Goal: Information Seeking & Learning: Learn about a topic

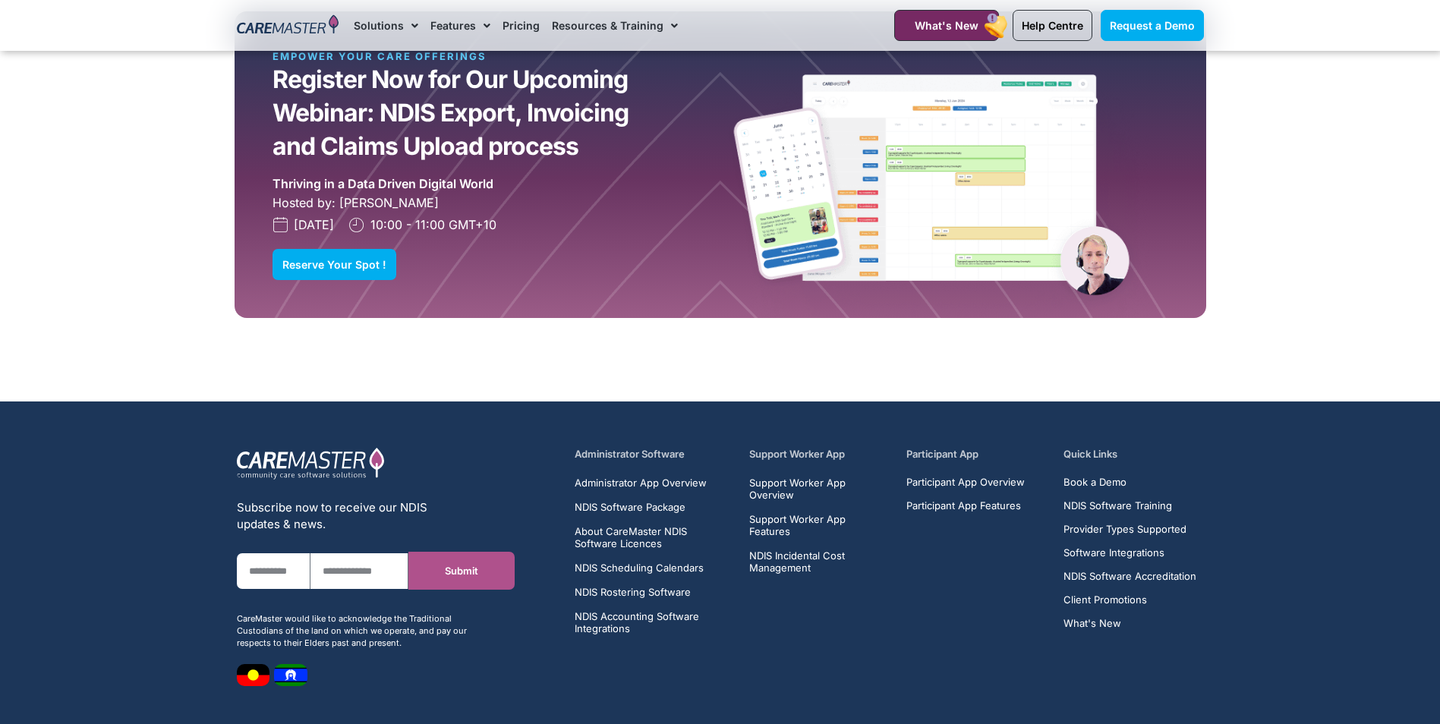
scroll to position [4404, 0]
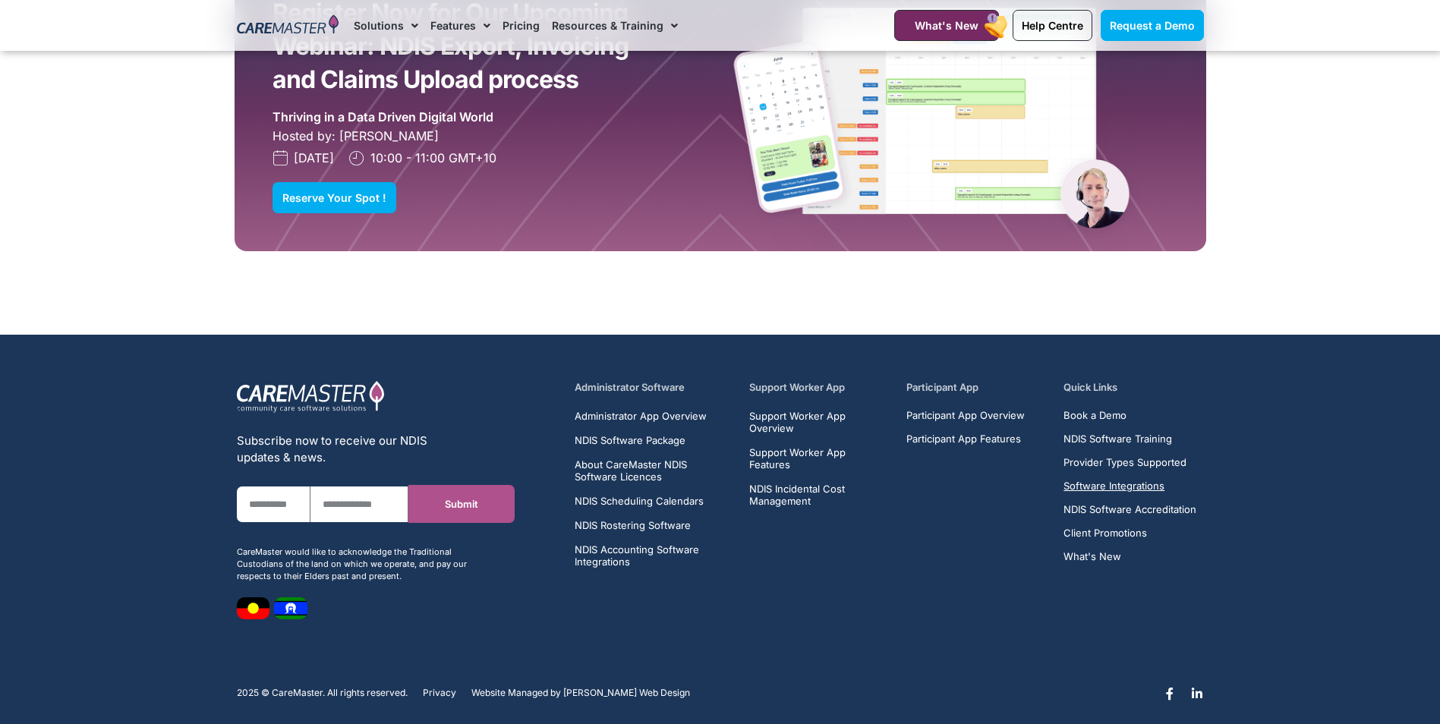
click at [1128, 481] on span "Software Integrations" at bounding box center [1114, 486] width 101 height 11
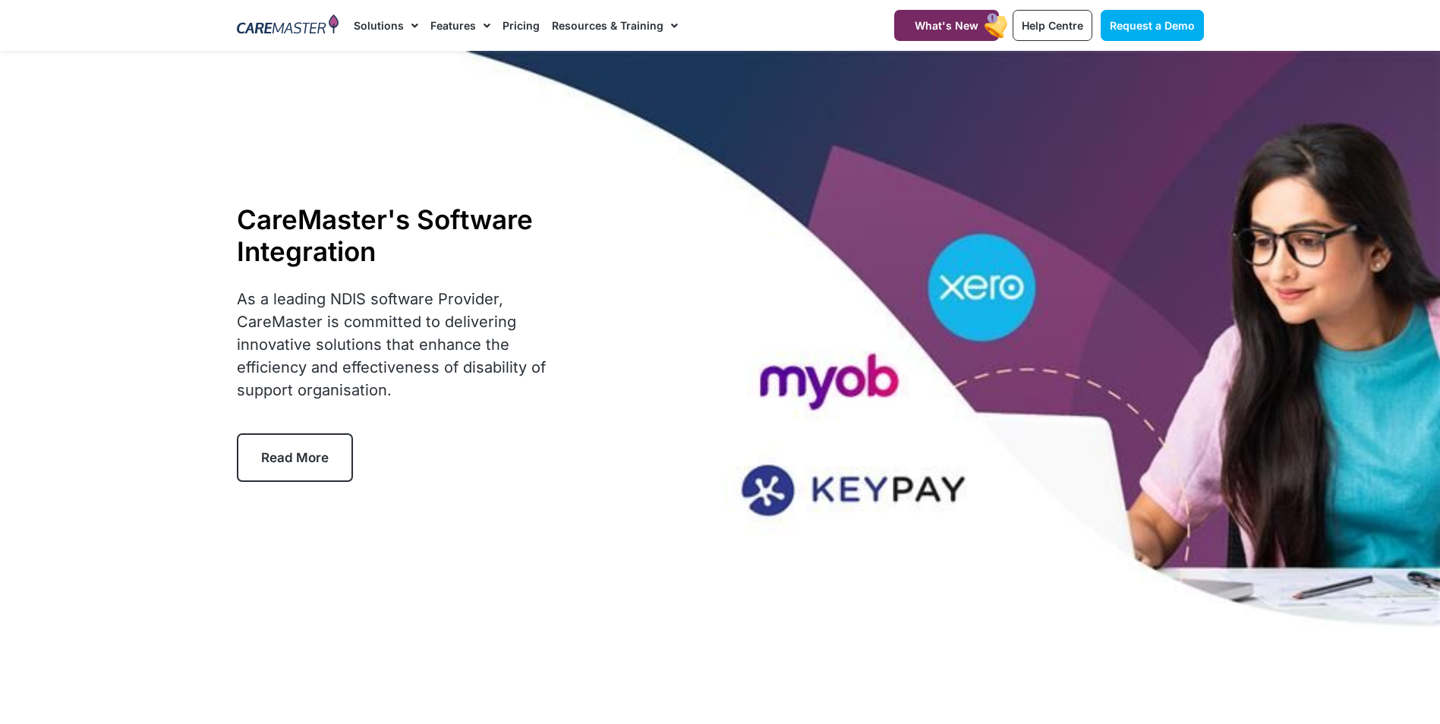
click at [303, 461] on span "Read More" at bounding box center [295, 457] width 68 height 15
click at [509, 23] on link "Pricing" at bounding box center [521, 25] width 37 height 51
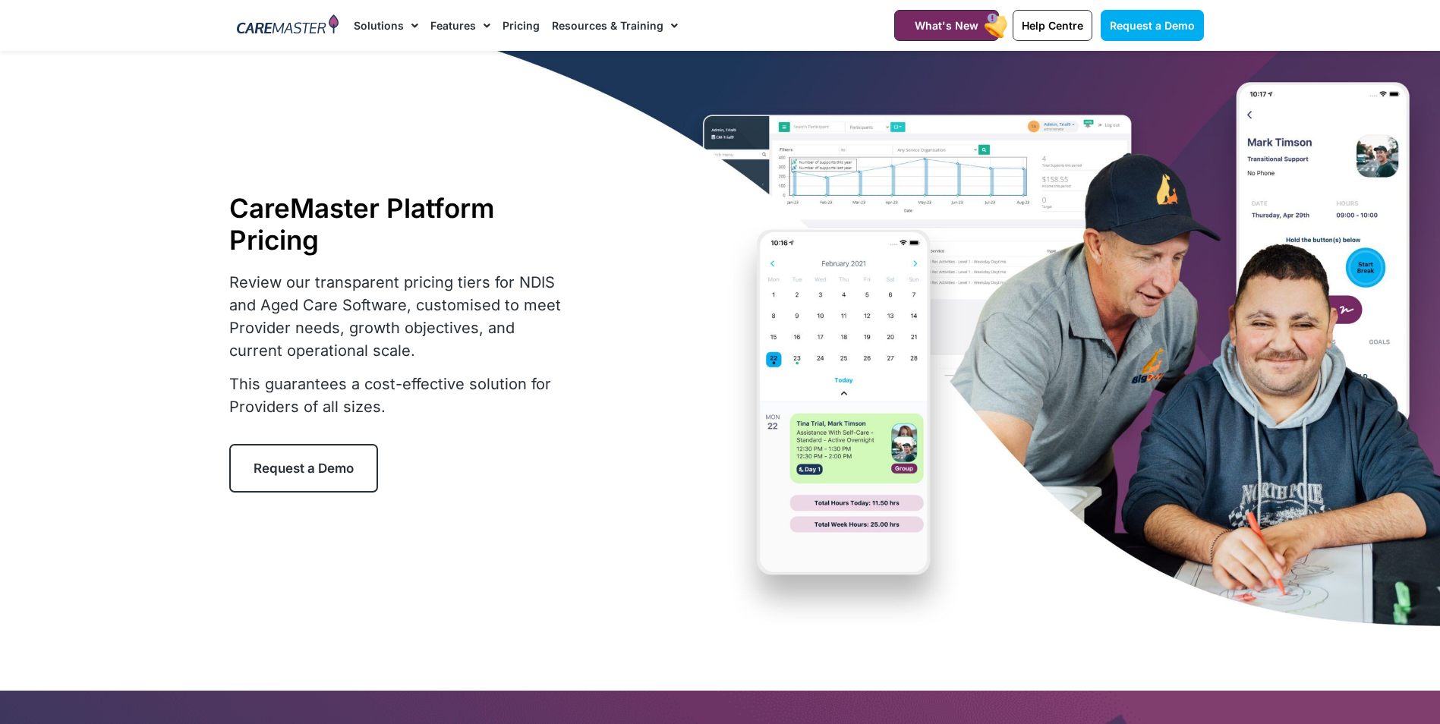
click at [650, 29] on link "Resources & Training" at bounding box center [615, 25] width 126 height 51
